Goal: Navigation & Orientation: Find specific page/section

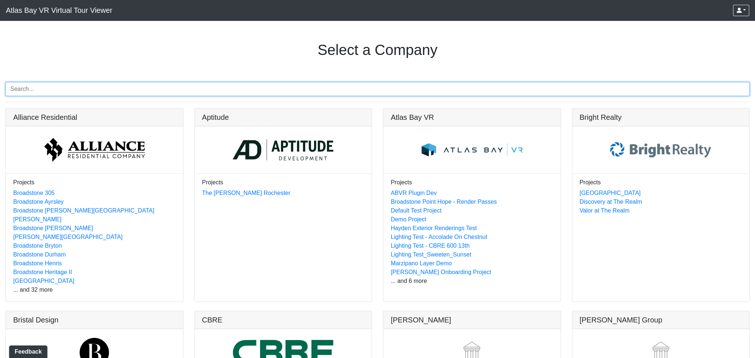
click at [95, 87] on input "Search" at bounding box center [377, 89] width 744 height 14
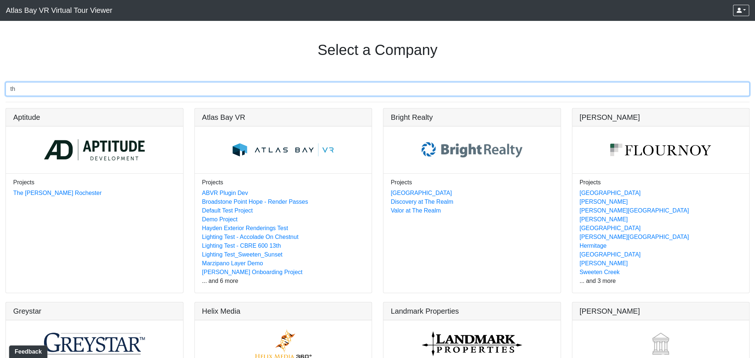
type input "t"
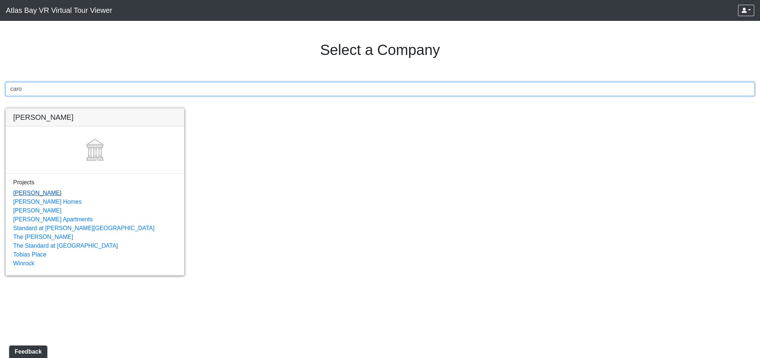
type input "caro"
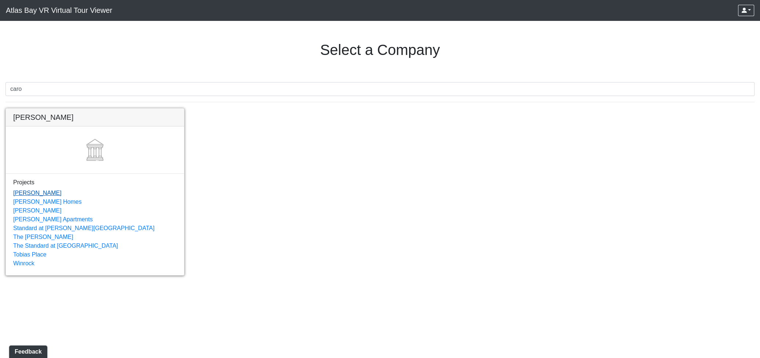
drag, startPoint x: 23, startPoint y: 193, endPoint x: 135, endPoint y: 202, distance: 111.8
click at [24, 193] on link "Caroline" at bounding box center [37, 193] width 48 height 6
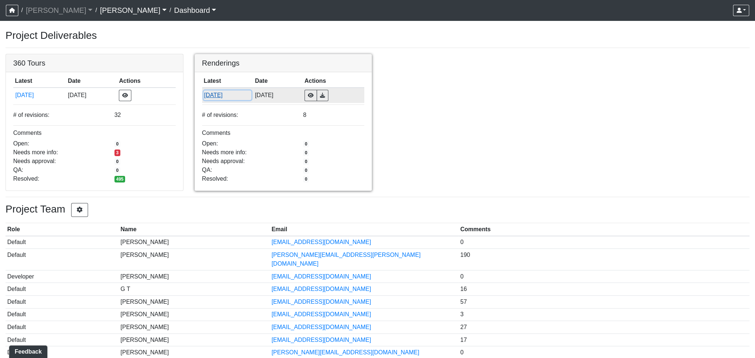
click at [219, 93] on button "8/18/2025" at bounding box center [227, 96] width 48 height 10
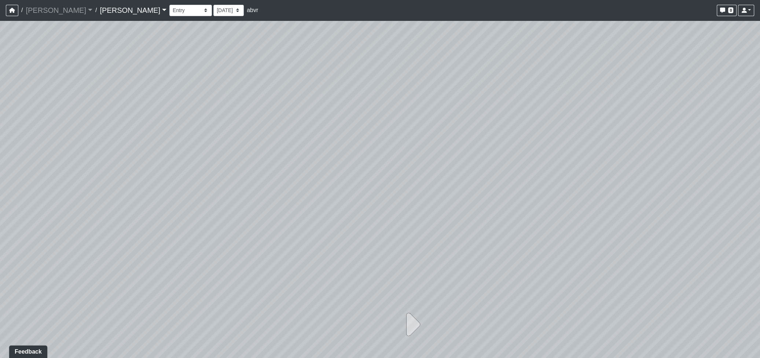
click at [114, 46] on div at bounding box center [380, 190] width 760 height 338
click at [430, 309] on button at bounding box center [411, 324] width 54 height 43
click at [411, 319] on icon at bounding box center [411, 324] width 18 height 37
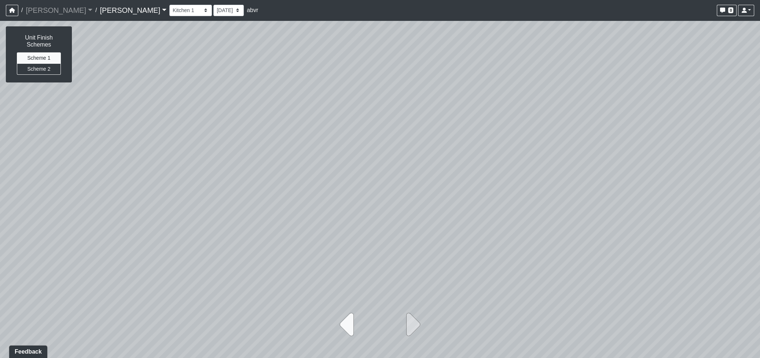
drag, startPoint x: 334, startPoint y: 319, endPoint x: 341, endPoint y: 320, distance: 7.5
click at [334, 319] on button at bounding box center [349, 324] width 54 height 43
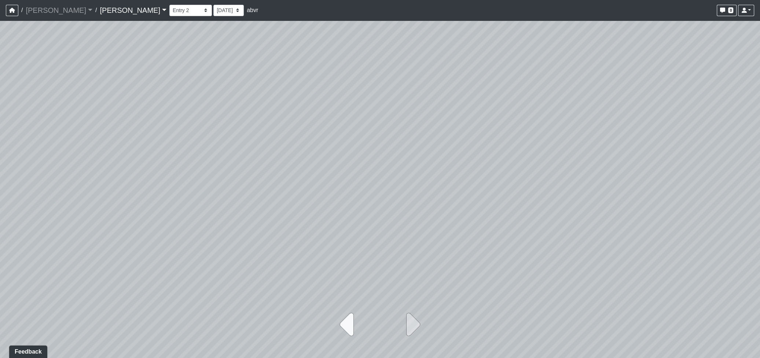
click at [349, 322] on icon at bounding box center [349, 324] width 18 height 37
click at [415, 326] on icon at bounding box center [411, 324] width 18 height 37
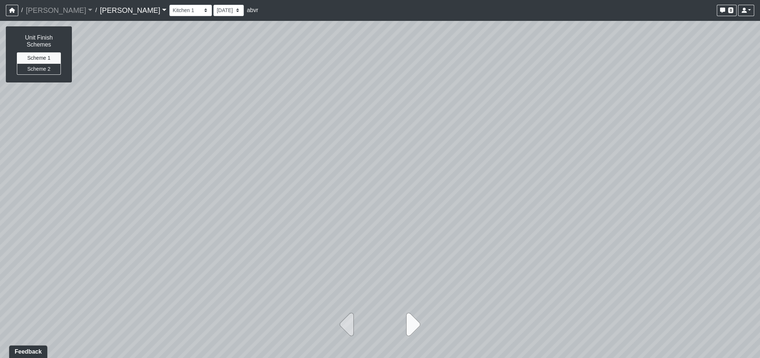
click at [415, 326] on icon at bounding box center [411, 324] width 18 height 37
click at [33, 11] on link "[PERSON_NAME]" at bounding box center [59, 10] width 67 height 15
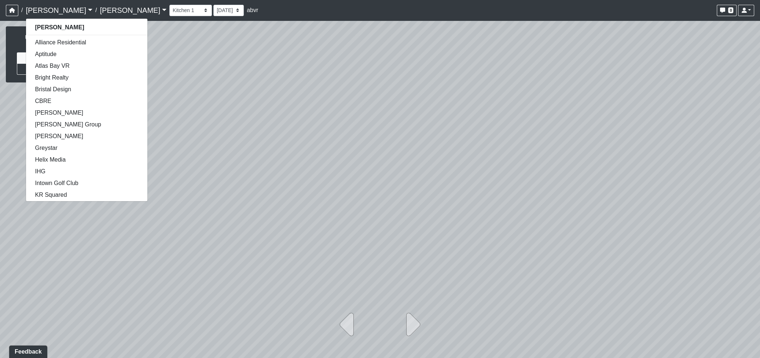
select select "d12XQnh9fR5MzADSANzpa6"
click at [13, 8] on icon "button" at bounding box center [12, 10] width 6 height 5
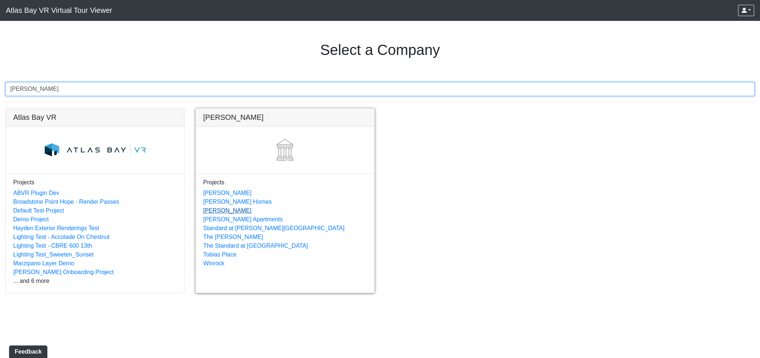
type input "hayden"
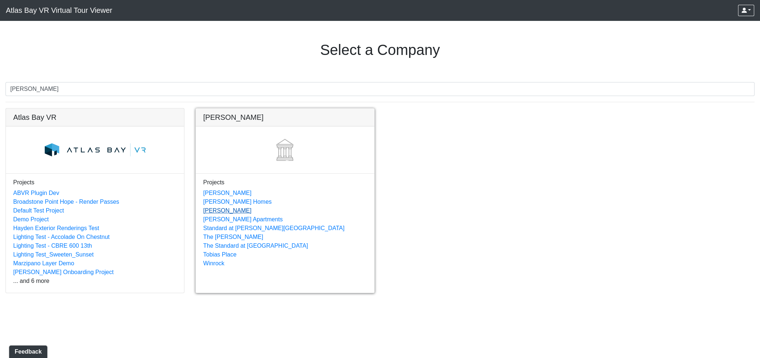
click at [215, 209] on link "[PERSON_NAME]" at bounding box center [227, 211] width 48 height 6
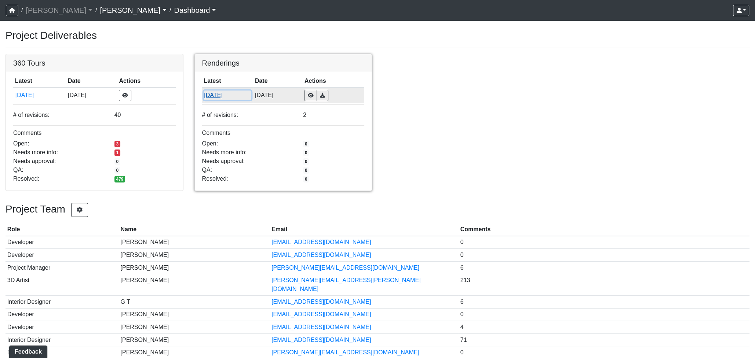
click at [220, 92] on button "[DATE]" at bounding box center [227, 96] width 48 height 10
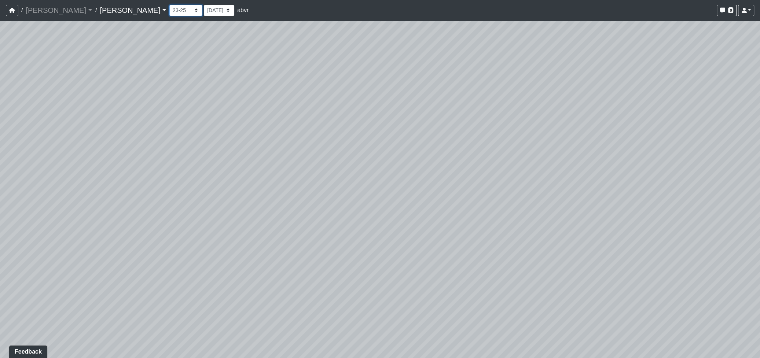
click at [169, 11] on select "23-25" at bounding box center [185, 10] width 33 height 11
click at [89, 76] on div at bounding box center [380, 190] width 760 height 338
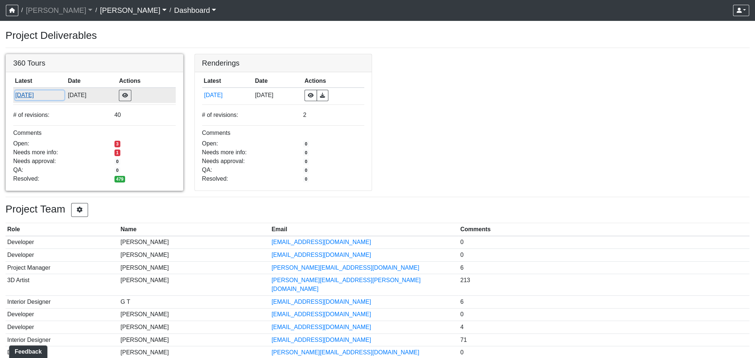
click at [34, 94] on button "[DATE]" at bounding box center [39, 96] width 49 height 10
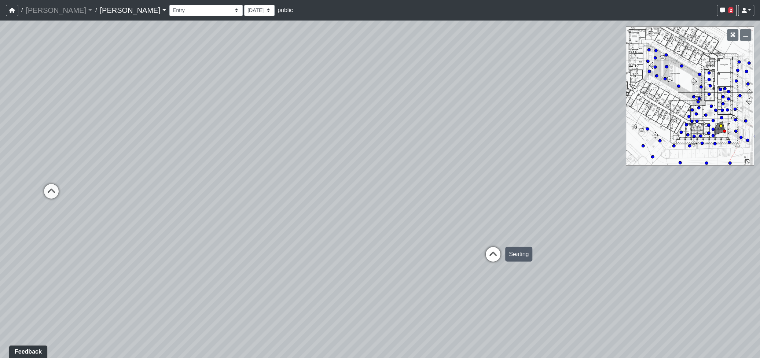
click at [494, 256] on icon at bounding box center [493, 258] width 22 height 22
click at [357, 250] on icon at bounding box center [357, 256] width 22 height 22
drag, startPoint x: 530, startPoint y: 315, endPoint x: 558, endPoint y: 208, distance: 111.3
click at [353, 299] on div "Loading... Seating Loading... Workroom Entry Loading... Exterior - Leasing Entr…" at bounding box center [380, 190] width 760 height 338
click at [745, 36] on icon "button" at bounding box center [745, 34] width 5 height 5
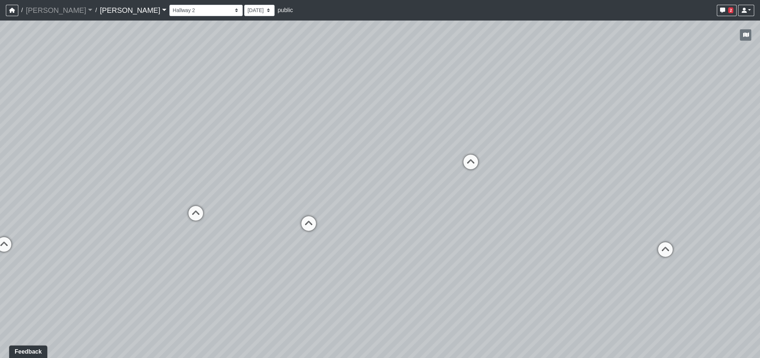
drag, startPoint x: 326, startPoint y: 234, endPoint x: 342, endPoint y: 231, distance: 16.8
click at [342, 231] on div "Loading... Seating Loading... Workroom Entry Loading... Exterior - Leasing Entr…" at bounding box center [380, 190] width 760 height 338
drag, startPoint x: 559, startPoint y: 276, endPoint x: 481, endPoint y: 275, distance: 78.1
click at [481, 276] on div "Loading... Seating Loading... Workroom Entry Loading... Exterior - Leasing Entr…" at bounding box center [380, 190] width 760 height 338
click at [565, 231] on icon at bounding box center [566, 237] width 22 height 22
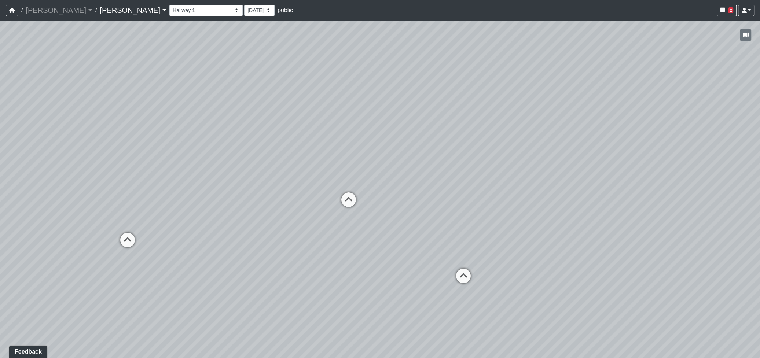
drag, startPoint x: 329, startPoint y: 224, endPoint x: 627, endPoint y: 257, distance: 300.3
click at [627, 257] on div "Loading... Seating Loading... Workroom Entry Loading... Exterior - Leasing Entr…" at bounding box center [380, 190] width 760 height 338
drag, startPoint x: 341, startPoint y: 261, endPoint x: 505, endPoint y: 243, distance: 165.2
click at [505, 243] on div "Loading... Seating Loading... Workroom Entry Loading... Exterior - Leasing Entr…" at bounding box center [380, 190] width 760 height 338
drag, startPoint x: 521, startPoint y: 276, endPoint x: 422, endPoint y: 244, distance: 104.2
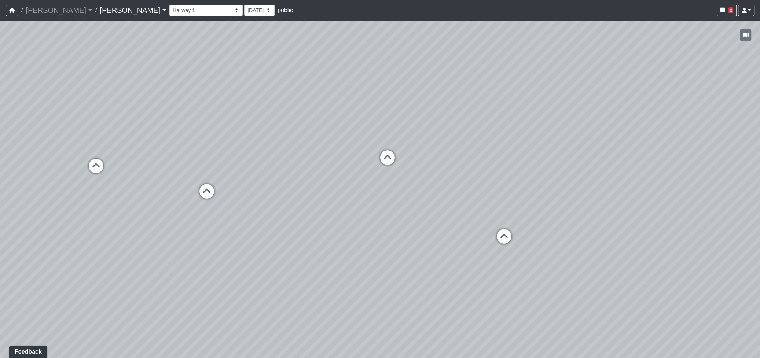
click at [422, 244] on div "Loading... Seating Loading... Workroom Entry Loading... Exterior - Leasing Entr…" at bounding box center [380, 190] width 760 height 338
click at [503, 235] on icon at bounding box center [504, 240] width 22 height 22
click at [327, 203] on icon at bounding box center [332, 214] width 22 height 22
drag, startPoint x: 307, startPoint y: 243, endPoint x: 524, endPoint y: 367, distance: 249.9
click at [524, 358] on html "/ Ojala Ojala Loading... / Hayden Hayden Loading... Hayden Hayden Loading... Co…" at bounding box center [380, 179] width 760 height 358
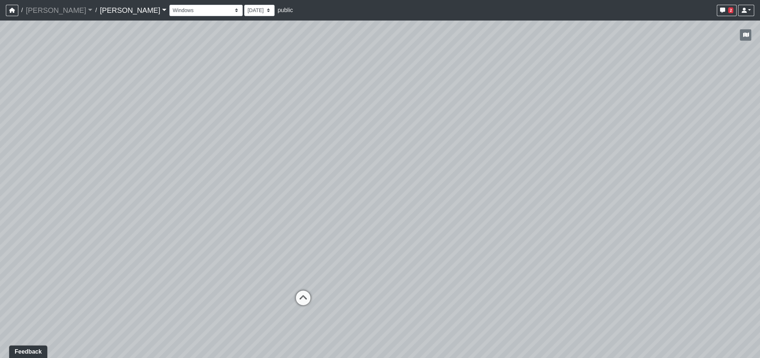
drag, startPoint x: 291, startPoint y: 271, endPoint x: 287, endPoint y: 274, distance: 4.9
click at [471, 220] on div "Loading... Seating Loading... Workroom Entry Loading... Exterior - Leasing Entr…" at bounding box center [380, 190] width 760 height 338
drag, startPoint x: 231, startPoint y: 263, endPoint x: 313, endPoint y: 174, distance: 120.9
click at [370, 159] on div "Loading... Seating Loading... Workroom Entry Loading... Exterior - Leasing Entr…" at bounding box center [380, 190] width 760 height 338
drag, startPoint x: 364, startPoint y: 265, endPoint x: 528, endPoint y: 230, distance: 167.0
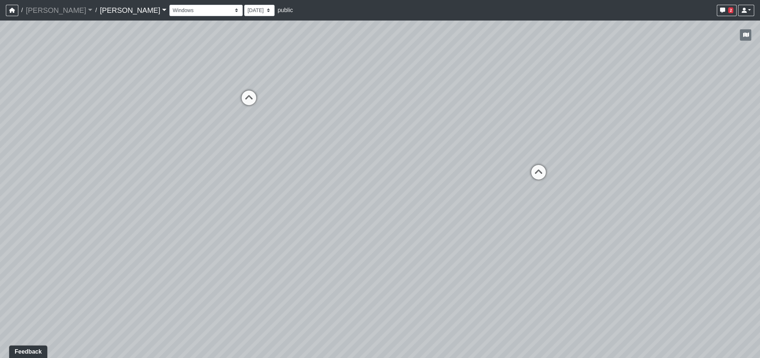
click at [529, 230] on div "Loading... Seating Loading... Workroom Entry Loading... Exterior - Leasing Entr…" at bounding box center [380, 190] width 760 height 338
click at [169, 6] on select "Corn Hole Dining Firepit Grill Station Lounge Parking Garage Planters Seating S…" at bounding box center [205, 10] width 73 height 11
click at [169, 5] on select "Corn Hole Dining Firepit Grill Station Lounge Parking Garage Planters Seating S…" at bounding box center [205, 10] width 73 height 11
drag, startPoint x: 285, startPoint y: 215, endPoint x: -39, endPoint y: 69, distance: 355.8
click at [0, 69] on html "/ Ojala Ojala Loading... / Hayden Hayden Loading... Hayden Hayden Loading... Co…" at bounding box center [380, 179] width 760 height 358
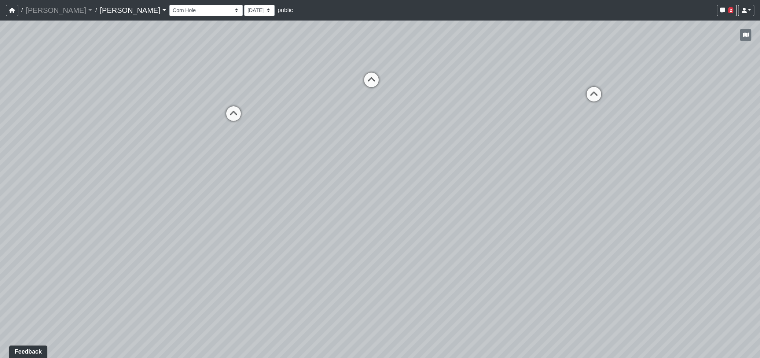
drag, startPoint x: 522, startPoint y: 184, endPoint x: 29, endPoint y: 155, distance: 493.9
click at [29, 154] on div "Loading... Seating Loading... Workroom Entry Loading... Exterior - Leasing Entr…" at bounding box center [380, 190] width 760 height 338
drag, startPoint x: 584, startPoint y: 122, endPoint x: 243, endPoint y: 261, distance: 367.8
click at [243, 261] on div "Loading... Seating Loading... Workroom Entry Loading... Exterior - Leasing Entr…" at bounding box center [380, 190] width 760 height 338
drag, startPoint x: 613, startPoint y: 254, endPoint x: 87, endPoint y: 223, distance: 526.7
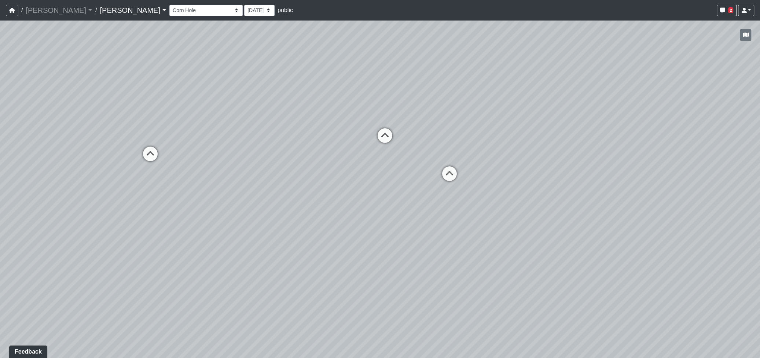
click at [87, 223] on div "Loading... Seating Loading... Workroom Entry Loading... Exterior - Leasing Entr…" at bounding box center [380, 190] width 760 height 338
drag, startPoint x: 615, startPoint y: 208, endPoint x: 27, endPoint y: 186, distance: 588.5
click at [17, 201] on div "Loading... Seating Loading... Workroom Entry Loading... Exterior - Leasing Entr…" at bounding box center [380, 190] width 760 height 338
click at [169, 16] on div "Corn Hole Dining Firepit Grill Station Lounge Parking Garage Planters Seating S…" at bounding box center [231, 10] width 124 height 11
click at [169, 9] on select "Corn Hole Dining Firepit Grill Station Lounge Parking Garage Planters Seating S…" at bounding box center [205, 10] width 73 height 11
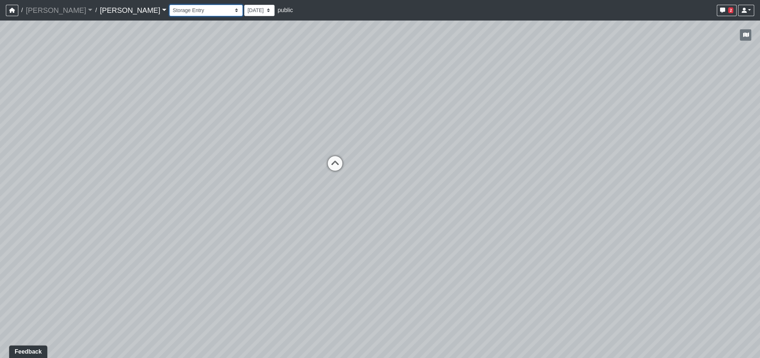
click at [169, 5] on select "Corn Hole Dining Firepit Grill Station Lounge Parking Garage Planters Seating S…" at bounding box center [205, 10] width 73 height 11
click at [169, 9] on select "Corn Hole Dining Firepit Grill Station Lounge Parking Garage Planters Seating S…" at bounding box center [205, 10] width 73 height 11
click at [169, 5] on select "Corn Hole Dining Firepit Grill Station Lounge Parking Garage Planters Seating S…" at bounding box center [205, 10] width 73 height 11
drag, startPoint x: 276, startPoint y: 209, endPoint x: 708, endPoint y: 254, distance: 433.8
click at [709, 254] on div "Loading... Seating Loading... Workroom Entry Loading... Exterior - Leasing Entr…" at bounding box center [380, 190] width 760 height 338
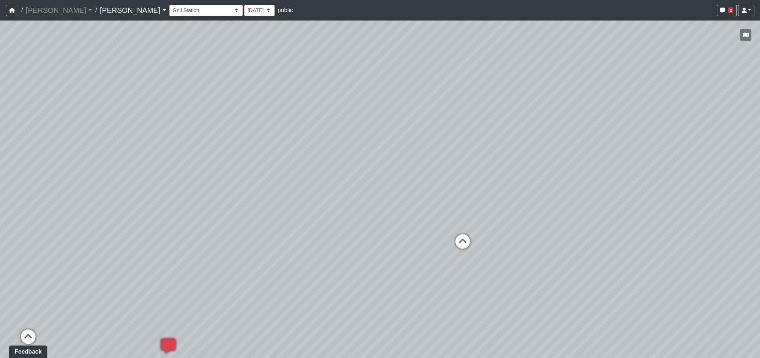
drag, startPoint x: 296, startPoint y: 259, endPoint x: 702, endPoint y: 238, distance: 406.4
click at [702, 238] on div "Loading... Seating Loading... Workroom Entry Loading... Exterior - Leasing Entr…" at bounding box center [380, 190] width 760 height 338
click at [169, 5] on select "Corn Hole Dining Firepit Grill Station Lounge Parking Garage Planters Seating S…" at bounding box center [205, 10] width 73 height 11
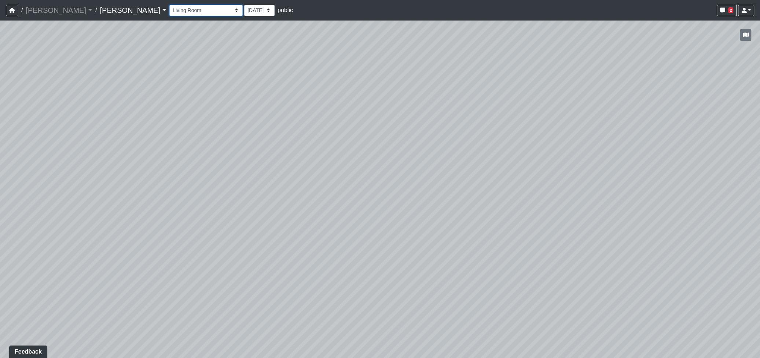
click at [169, 5] on select "Corn Hole Dining Firepit Grill Station Lounge Parking Garage Planters Seating S…" at bounding box center [205, 10] width 73 height 11
drag, startPoint x: 414, startPoint y: 297, endPoint x: 314, endPoint y: 76, distance: 242.7
click at [0, 91] on html "/ Ojala Ojala Loading... / Hayden Hayden Loading... Hayden Hayden Loading... Co…" at bounding box center [380, 179] width 760 height 358
drag, startPoint x: 471, startPoint y: 38, endPoint x: 535, endPoint y: 294, distance: 263.4
click at [739, 311] on div "Loading... Seating Loading... Workroom Entry Loading... Exterior - Leasing Entr…" at bounding box center [380, 190] width 760 height 338
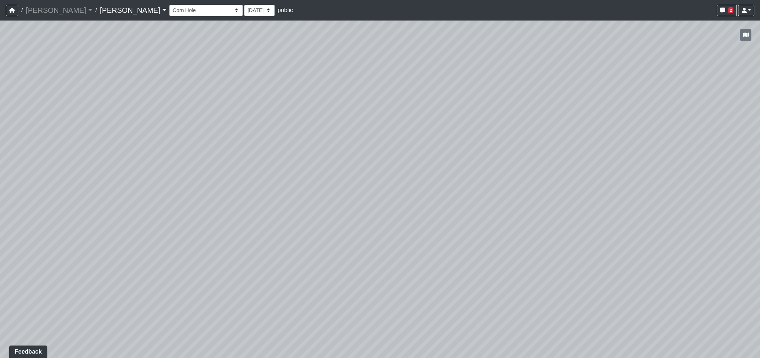
drag, startPoint x: 273, startPoint y: 274, endPoint x: 346, endPoint y: 221, distance: 90.4
click at [735, 202] on div "Loading... Seating Loading... Workroom Entry Loading... Exterior - Leasing Entr…" at bounding box center [380, 190] width 760 height 338
drag, startPoint x: 294, startPoint y: 214, endPoint x: 680, endPoint y: 268, distance: 389.8
click at [690, 276] on div "Loading... Seating Loading... Workroom Entry Loading... Exterior - Leasing Entr…" at bounding box center [380, 190] width 760 height 338
click at [169, 8] on select "Corn Hole Dining Firepit Grill Station Lounge Parking Garage Planters Seating S…" at bounding box center [205, 10] width 73 height 11
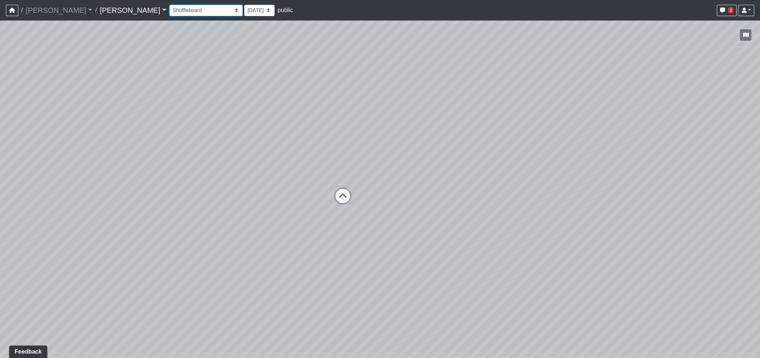
click at [169, 5] on select "Corn Hole Dining Firepit Grill Station Lounge Parking Garage Planters Seating S…" at bounding box center [205, 10] width 73 height 11
drag, startPoint x: 444, startPoint y: 257, endPoint x: 115, endPoint y: 188, distance: 336.6
click at [0, 183] on html "/ Ojala Ojala Loading... / Hayden Hayden Loading... Hayden Hayden Loading... Co…" at bounding box center [380, 179] width 760 height 358
drag, startPoint x: 346, startPoint y: 135, endPoint x: -9, endPoint y: 253, distance: 373.8
click at [0, 253] on html "/ Ojala Ojala Loading... / Hayden Hayden Loading... Hayden Hayden Loading... Co…" at bounding box center [380, 179] width 760 height 358
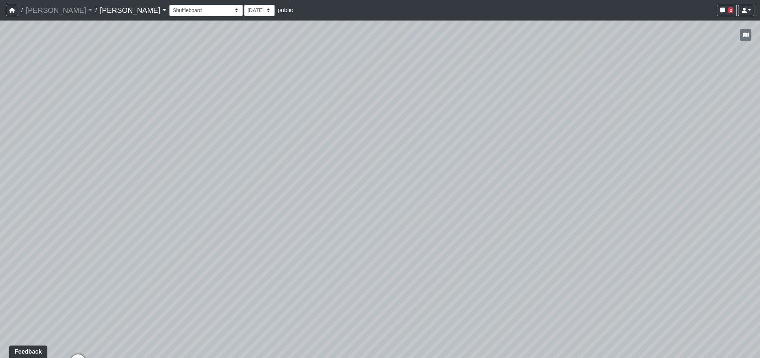
drag, startPoint x: 441, startPoint y: 242, endPoint x: 385, endPoint y: 320, distance: 96.0
click at [386, 323] on div "Loading... Seating Loading... Workroom Entry Loading... Exterior - Leasing Entr…" at bounding box center [380, 190] width 760 height 338
drag, startPoint x: 223, startPoint y: 239, endPoint x: 175, endPoint y: 141, distance: 109.7
click at [261, 108] on div "Loading... Seating Loading... Workroom Entry Loading... Exterior - Leasing Entr…" at bounding box center [380, 190] width 760 height 338
click at [187, 198] on icon at bounding box center [190, 204] width 22 height 22
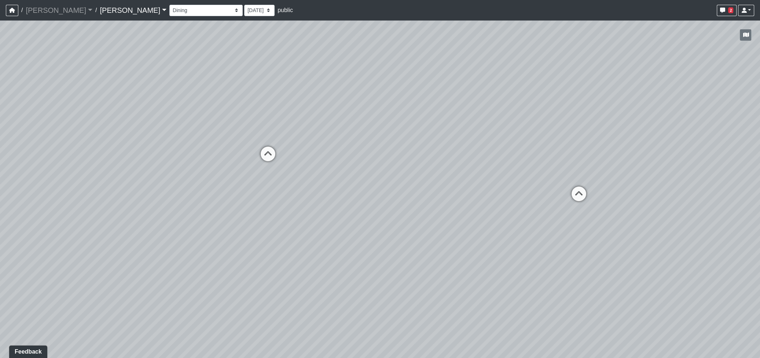
drag, startPoint x: 266, startPoint y: 157, endPoint x: 278, endPoint y: 157, distance: 12.1
click at [266, 157] on icon at bounding box center [268, 158] width 22 height 22
drag, startPoint x: 468, startPoint y: 215, endPoint x: 349, endPoint y: 325, distance: 162.4
click at [348, 325] on div "Loading... Seating Loading... Workroom Entry Loading... Exterior - Leasing Entr…" at bounding box center [380, 190] width 760 height 338
drag, startPoint x: 299, startPoint y: 305, endPoint x: 211, endPoint y: 302, distance: 87.7
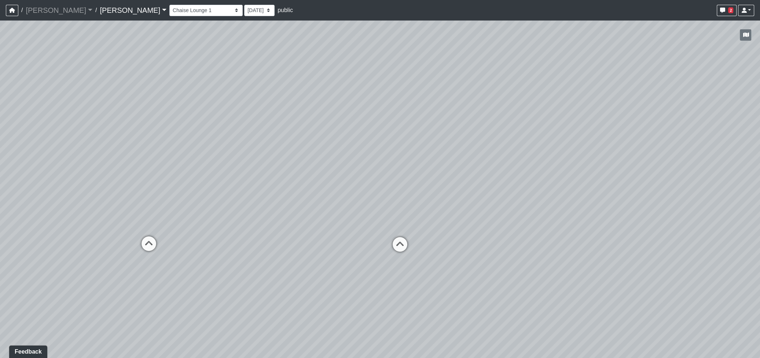
click at [211, 302] on div "Loading... Seating Loading... Workroom Entry Loading... Exterior - Leasing Entr…" at bounding box center [380, 190] width 760 height 338
click at [399, 253] on icon at bounding box center [400, 248] width 22 height 22
click at [422, 239] on icon at bounding box center [426, 244] width 22 height 22
drag, startPoint x: 159, startPoint y: 219, endPoint x: 530, endPoint y: 235, distance: 370.6
click at [532, 223] on div "Loading... Seating Loading... Workroom Entry Loading... Exterior - Leasing Entr…" at bounding box center [380, 190] width 760 height 338
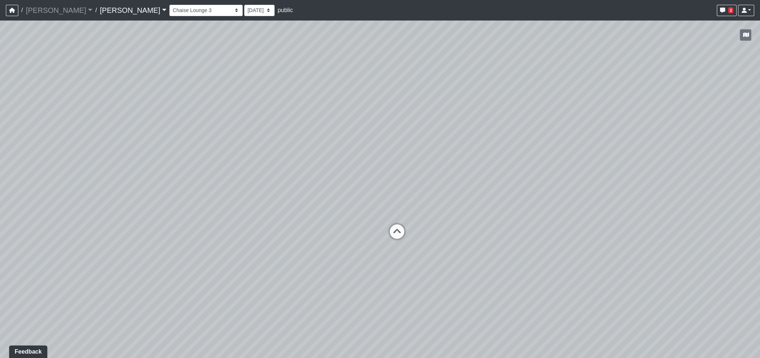
click at [401, 232] on icon at bounding box center [397, 235] width 22 height 22
drag, startPoint x: 256, startPoint y: 215, endPoint x: 555, endPoint y: 204, distance: 299.7
click at [555, 204] on div "Loading... Seating Loading... Workroom Entry Loading... Exterior - Leasing Entr…" at bounding box center [380, 190] width 760 height 338
drag, startPoint x: 181, startPoint y: 280, endPoint x: 631, endPoint y: 290, distance: 449.2
click at [631, 290] on div "Loading... Seating Loading... Workroom Entry Loading... Exterior - Leasing Entr…" at bounding box center [380, 190] width 760 height 338
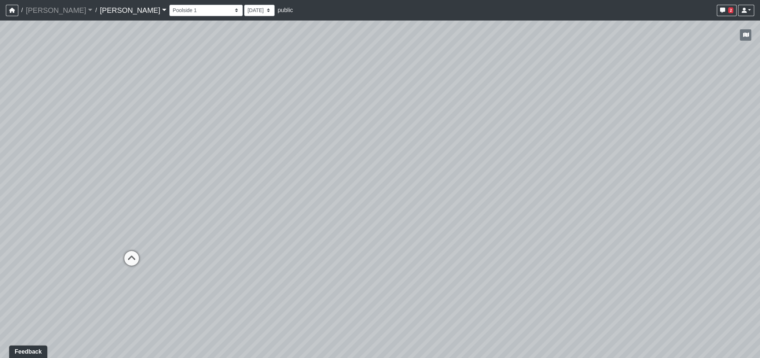
drag, startPoint x: 348, startPoint y: 307, endPoint x: 399, endPoint y: 313, distance: 51.3
click at [399, 313] on div "Loading... Seating Loading... Workroom Entry Loading... Exterior - Leasing Entr…" at bounding box center [380, 190] width 760 height 338
drag, startPoint x: 571, startPoint y: 299, endPoint x: -39, endPoint y: 103, distance: 640.8
click at [0, 103] on html "/ Ojala Ojala Loading... / Hayden Hayden Loading... Hayden Hayden Loading... Co…" at bounding box center [380, 179] width 760 height 358
drag, startPoint x: 385, startPoint y: 133, endPoint x: 370, endPoint y: 165, distance: 35.6
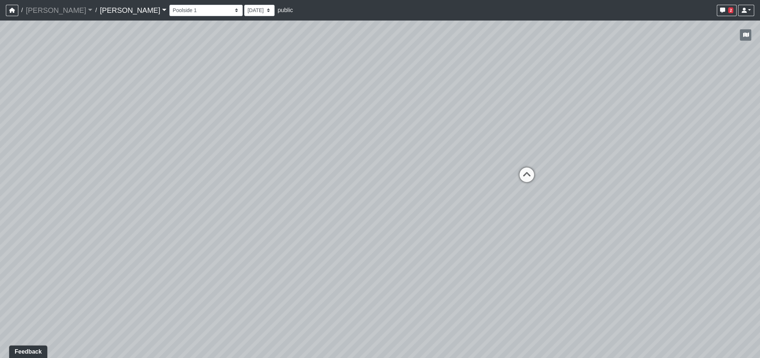
click at [370, 165] on div "Loading... Seating Loading... Workroom Entry Loading... Exterior - Leasing Entr…" at bounding box center [380, 190] width 760 height 338
click at [522, 189] on icon at bounding box center [519, 191] width 22 height 22
drag, startPoint x: 349, startPoint y: 167, endPoint x: 704, endPoint y: 314, distance: 384.1
click at [720, 316] on div "Loading... Seating Loading... Workroom Entry Loading... Exterior - Leasing Entr…" at bounding box center [380, 190] width 760 height 338
drag, startPoint x: 276, startPoint y: 249, endPoint x: 584, endPoint y: 191, distance: 313.1
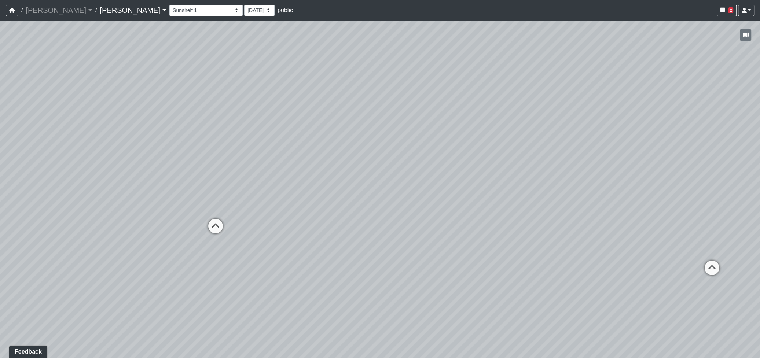
click at [589, 185] on div "Loading... Seating Loading... Workroom Entry Loading... Exterior - Leasing Entr…" at bounding box center [380, 190] width 760 height 338
drag, startPoint x: 276, startPoint y: 243, endPoint x: 319, endPoint y: 209, distance: 54.6
click at [319, 209] on div "Loading... Seating Loading... Workroom Entry Loading... Exterior - Leasing Entr…" at bounding box center [380, 190] width 760 height 338
drag, startPoint x: 555, startPoint y: 262, endPoint x: 417, endPoint y: 265, distance: 137.9
click at [417, 265] on div "Loading... Seating Loading... Workroom Entry Loading... Exterior - Leasing Entr…" at bounding box center [380, 190] width 760 height 338
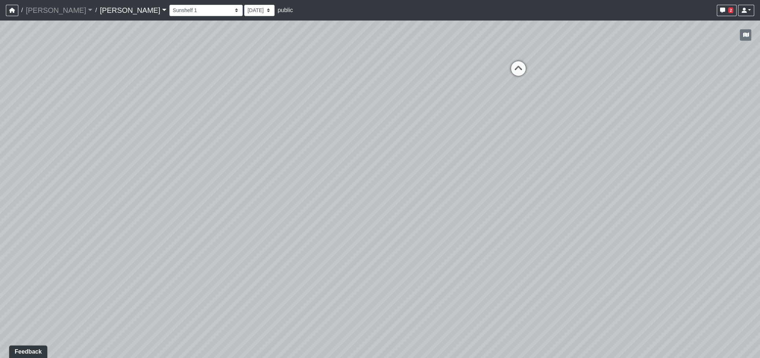
drag, startPoint x: 311, startPoint y: 235, endPoint x: 217, endPoint y: 65, distance: 194.8
click at [217, 65] on div "Loading... Seating Loading... Workroom Entry Loading... Exterior - Leasing Entr…" at bounding box center [380, 190] width 760 height 338
click at [169, 9] on select "Corn Hole Dining Firepit Grill Station Lounge Parking Garage Planters Seating S…" at bounding box center [205, 10] width 73 height 11
click at [169, 12] on select "Corn Hole Dining Firepit Grill Station Lounge Parking Garage Planters Seating S…" at bounding box center [205, 10] width 73 height 11
click at [169, 5] on select "Corn Hole Dining Firepit Grill Station Lounge Parking Garage Planters Seating S…" at bounding box center [205, 10] width 73 height 11
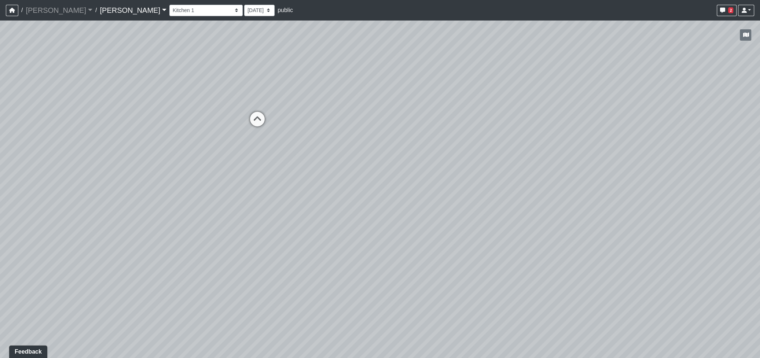
drag, startPoint x: 282, startPoint y: 180, endPoint x: 396, endPoint y: 144, distance: 119.1
click at [439, 98] on div "Loading... Seating Loading... Workroom Entry Loading... Exterior - Leasing Entr…" at bounding box center [380, 190] width 760 height 338
drag, startPoint x: 286, startPoint y: 198, endPoint x: 677, endPoint y: 317, distance: 408.6
click at [679, 316] on div "Loading... Seating Loading... Workroom Entry Loading... Exterior - Leasing Entr…" at bounding box center [380, 190] width 760 height 338
drag, startPoint x: 432, startPoint y: 311, endPoint x: 418, endPoint y: 212, distance: 100.2
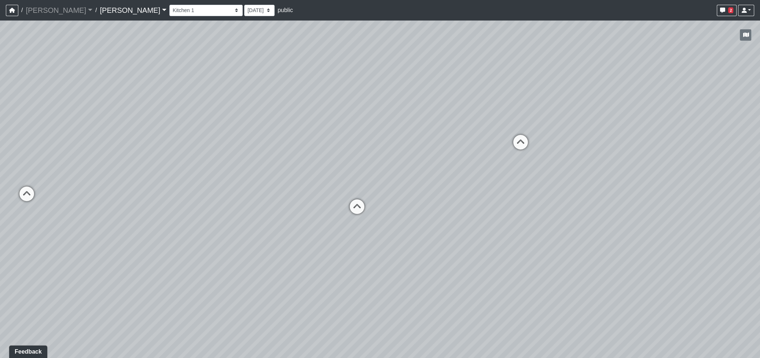
click at [418, 212] on div "Loading... Seating Loading... Workroom Entry Loading... Exterior - Leasing Entr…" at bounding box center [380, 190] width 760 height 338
click at [387, 236] on div "Loading... Seating Loading... Workroom Entry Loading... Exterior - Leasing Entr…" at bounding box center [380, 190] width 760 height 338
drag, startPoint x: 394, startPoint y: 255, endPoint x: 483, endPoint y: 209, distance: 99.7
click at [483, 209] on div "Loading... Seating Loading... Workroom Entry Loading... Exterior - Leasing Entr…" at bounding box center [380, 190] width 760 height 338
drag, startPoint x: 399, startPoint y: 214, endPoint x: 367, endPoint y: 278, distance: 71.7
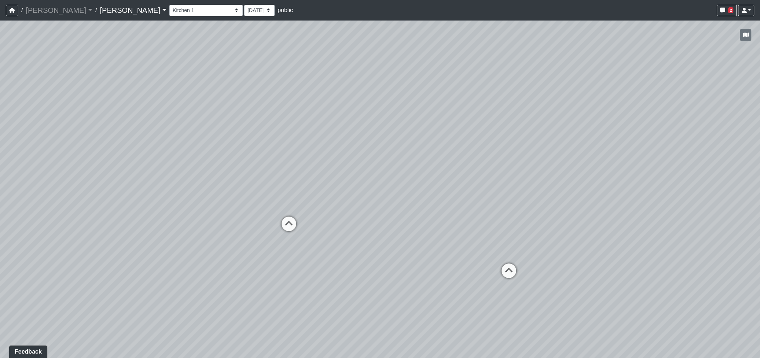
click at [539, 317] on div "Loading... Seating Loading... Workroom Entry Loading... Exterior - Leasing Entr…" at bounding box center [380, 190] width 760 height 338
click at [283, 224] on icon at bounding box center [288, 227] width 22 height 22
drag, startPoint x: 587, startPoint y: 309, endPoint x: 145, endPoint y: 270, distance: 443.9
click at [145, 270] on div "Loading... Seating Loading... Workroom Entry Loading... Exterior - Leasing Entr…" at bounding box center [380, 190] width 760 height 338
drag, startPoint x: 340, startPoint y: 203, endPoint x: 588, endPoint y: 248, distance: 252.3
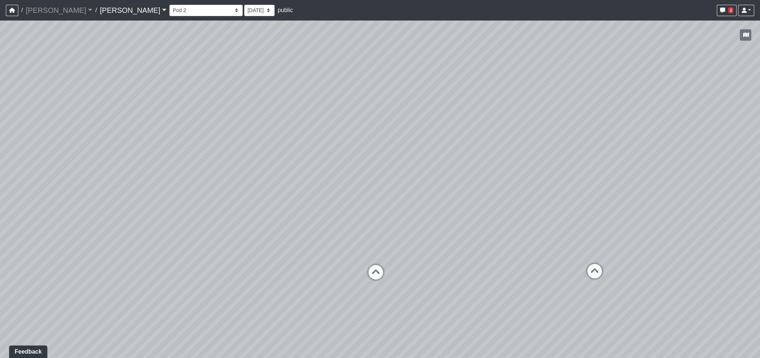
click at [588, 248] on div "Loading... Seating Loading... Workroom Entry Loading... Exterior - Leasing Entr…" at bounding box center [380, 190] width 760 height 338
click at [377, 271] on icon at bounding box center [376, 276] width 22 height 22
drag, startPoint x: 362, startPoint y: 249, endPoint x: 699, endPoint y: 269, distance: 337.9
click at [699, 269] on div "Loading... Seating Loading... Workroom Entry Loading... Exterior - Leasing Entr…" at bounding box center [380, 190] width 760 height 338
click at [566, 236] on icon at bounding box center [566, 241] width 22 height 22
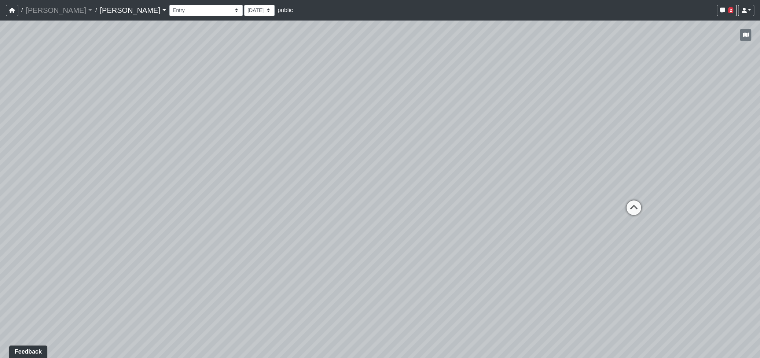
drag, startPoint x: 648, startPoint y: 311, endPoint x: 152, endPoint y: 107, distance: 536.1
click at [152, 107] on div "Loading... Seating Loading... Workroom Entry Loading... Exterior - Leasing Entr…" at bounding box center [380, 190] width 760 height 338
drag, startPoint x: 643, startPoint y: 207, endPoint x: 427, endPoint y: 185, distance: 217.4
click at [254, 198] on div "Loading... Seating Loading... Workroom Entry Loading... Exterior - Leasing Entr…" at bounding box center [380, 190] width 760 height 338
drag, startPoint x: 580, startPoint y: 198, endPoint x: 329, endPoint y: 186, distance: 251.1
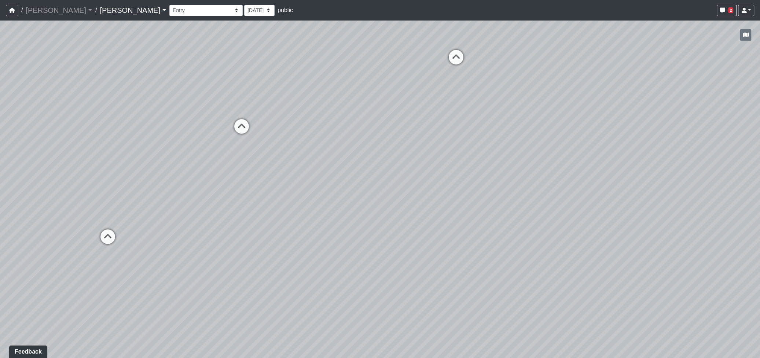
click at [257, 226] on div "Loading... Seating Loading... Workroom Entry Loading... Exterior - Leasing Entr…" at bounding box center [380, 190] width 760 height 338
drag, startPoint x: 390, startPoint y: 129, endPoint x: 392, endPoint y: 177, distance: 48.4
click at [392, 177] on div "Loading... Seating Loading... Workroom Entry Loading... Exterior - Leasing Entr…" at bounding box center [380, 190] width 760 height 338
drag, startPoint x: 364, startPoint y: 204, endPoint x: 228, endPoint y: 185, distance: 137.3
click at [228, 185] on div "Loading... Seating Loading... Workroom Entry Loading... Exterior - Leasing Entr…" at bounding box center [380, 190] width 760 height 338
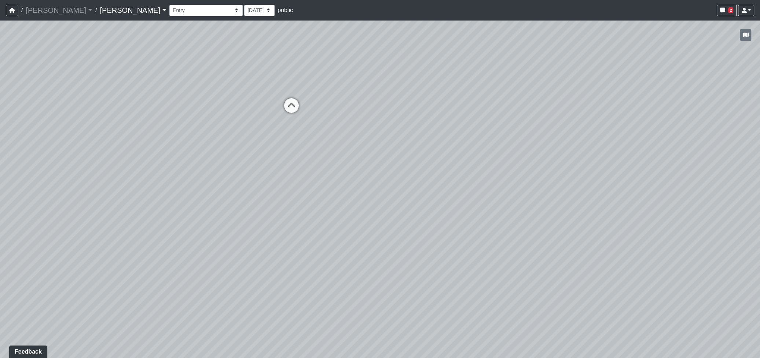
drag, startPoint x: 340, startPoint y: 178, endPoint x: 238, endPoint y: 190, distance: 102.6
click at [238, 190] on div "Loading... Seating Loading... Workroom Entry Loading... Exterior - Leasing Entr…" at bounding box center [380, 190] width 760 height 338
click at [294, 106] on icon at bounding box center [291, 109] width 22 height 22
drag, startPoint x: 280, startPoint y: 225, endPoint x: 470, endPoint y: 157, distance: 202.3
click at [472, 155] on div "Loading... Seating Loading... Workroom Entry Loading... Exterior - Leasing Entr…" at bounding box center [380, 190] width 760 height 338
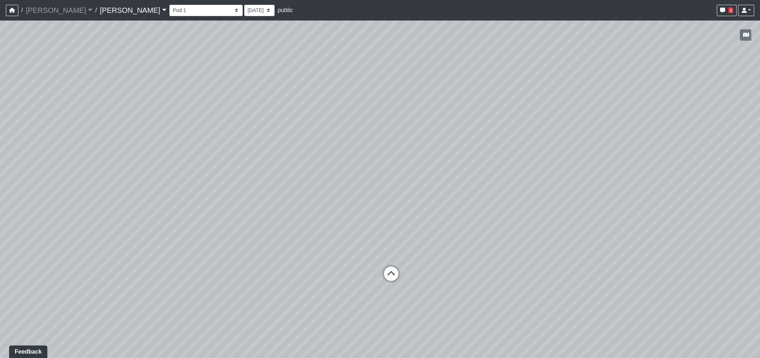
drag, startPoint x: 262, startPoint y: 183, endPoint x: 413, endPoint y: 294, distance: 187.5
click at [479, 358] on html "/ Ojala Ojala Loading... / Hayden Hayden Loading... Hayden Hayden Loading... Co…" at bounding box center [380, 179] width 760 height 358
drag, startPoint x: 581, startPoint y: 283, endPoint x: 187, endPoint y: 225, distance: 399.0
click at [187, 225] on div "Loading... Seating Loading... Workroom Entry Loading... Exterior - Leasing Entr…" at bounding box center [380, 190] width 760 height 338
click at [408, 204] on icon at bounding box center [407, 210] width 22 height 22
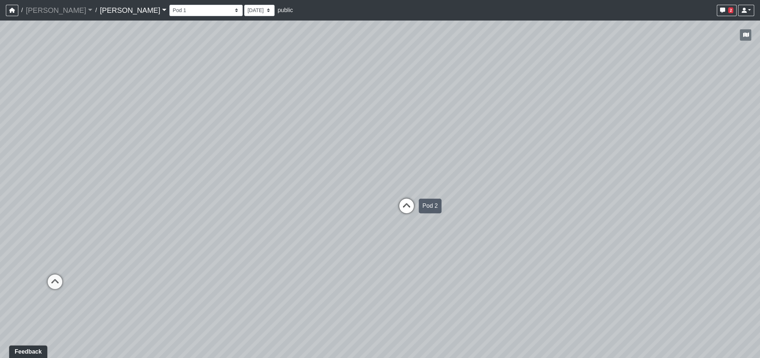
select select "cowork-kitchen-3"
drag, startPoint x: 224, startPoint y: 236, endPoint x: 590, endPoint y: 235, distance: 366.3
click at [590, 235] on div "Loading... Seating Loading... Workroom Entry Loading... Exterior - Leasing Entr…" at bounding box center [380, 190] width 760 height 338
drag, startPoint x: 174, startPoint y: 246, endPoint x: 555, endPoint y: 158, distance: 391.0
click at [561, 144] on div "Loading... Seating Loading... Workroom Entry Loading... Exterior - Leasing Entr…" at bounding box center [380, 190] width 760 height 338
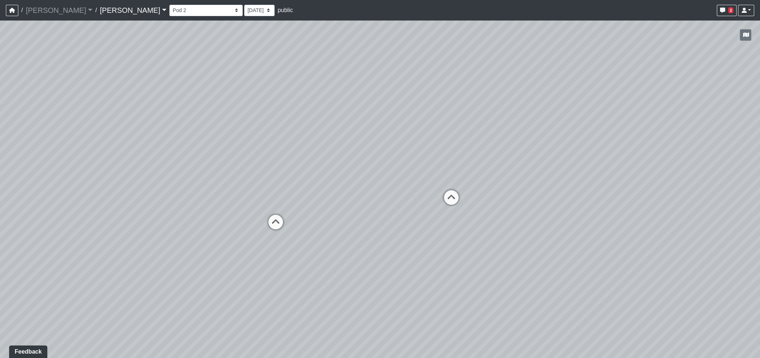
drag, startPoint x: 217, startPoint y: 208, endPoint x: 353, endPoint y: 264, distance: 147.1
click at [353, 264] on div "Loading... Seating Loading... Workroom Entry Loading... Exterior - Leasing Entr…" at bounding box center [380, 190] width 760 height 338
drag, startPoint x: 193, startPoint y: 128, endPoint x: 211, endPoint y: 136, distance: 19.4
click at [192, 128] on div "Loading... Seating Loading... Workroom Entry Loading... Exterior - Leasing Entr…" at bounding box center [380, 190] width 760 height 338
drag, startPoint x: 433, startPoint y: 227, endPoint x: 172, endPoint y: 106, distance: 287.7
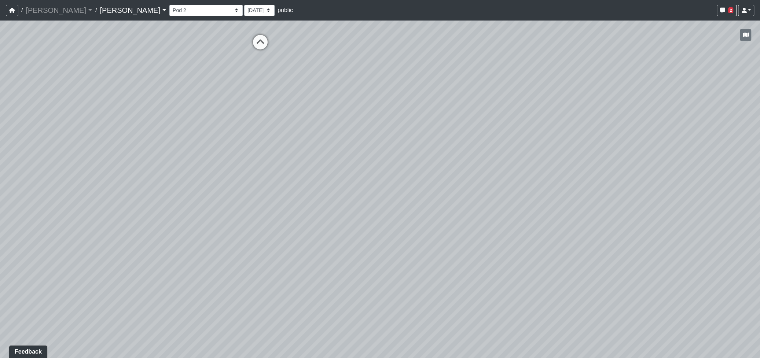
click at [158, 102] on div "Loading... Seating Loading... Workroom Entry Loading... Exterior - Leasing Entr…" at bounding box center [380, 190] width 760 height 338
drag, startPoint x: 609, startPoint y: 235, endPoint x: 521, endPoint y: 378, distance: 168.3
click at [521, 358] on html "/ Ojala Ojala Loading... / Hayden Hayden Loading... Hayden Hayden Loading... Co…" at bounding box center [380, 179] width 760 height 358
drag, startPoint x: 310, startPoint y: 199, endPoint x: 709, endPoint y: 339, distance: 422.6
click at [709, 339] on div "Loading... Seating Loading... Workroom Entry Loading... Exterior - Leasing Entr…" at bounding box center [380, 190] width 760 height 338
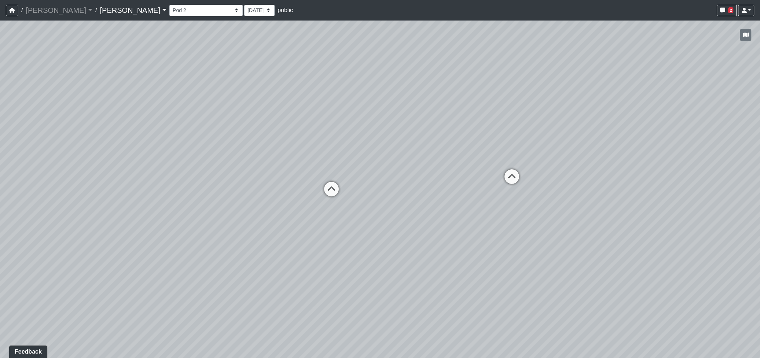
drag, startPoint x: 450, startPoint y: 253, endPoint x: 498, endPoint y: 80, distance: 179.9
click at [498, 80] on div "Loading... Seating Loading... Workroom Entry Loading... Exterior - Leasing Entr…" at bounding box center [380, 190] width 760 height 338
drag, startPoint x: 99, startPoint y: 79, endPoint x: 115, endPoint y: -3, distance: 83.7
click at [115, 0] on html "/ Ojala Ojala Loading... / Hayden Hayden Loading... Hayden Hayden Loading... Co…" at bounding box center [380, 179] width 760 height 358
